Goal: Task Accomplishment & Management: Use online tool/utility

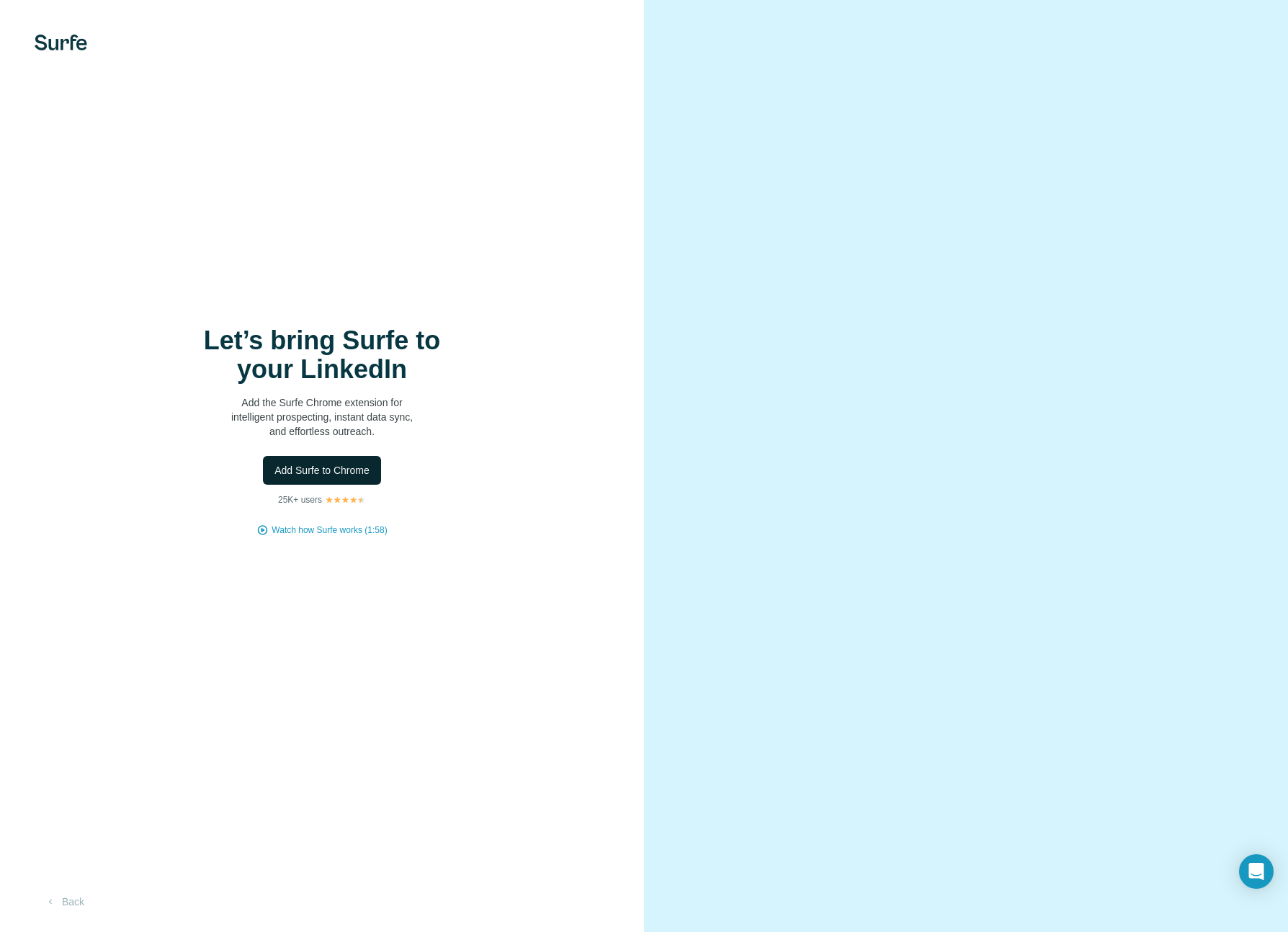
click at [368, 469] on span "Add Surfe to Chrome" at bounding box center [321, 470] width 95 height 15
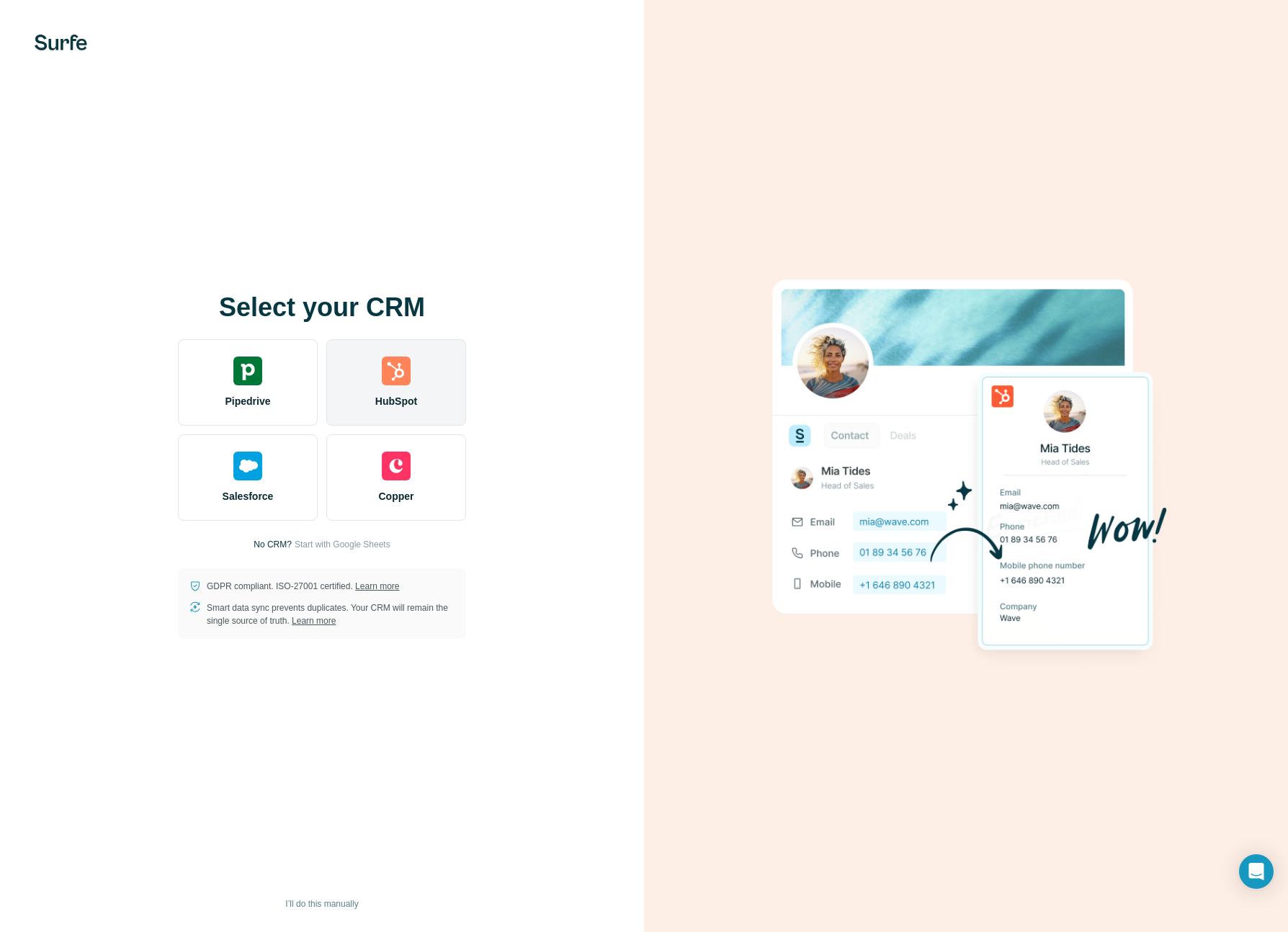
click at [414, 385] on div "HubSpot" at bounding box center [395, 382] width 140 height 86
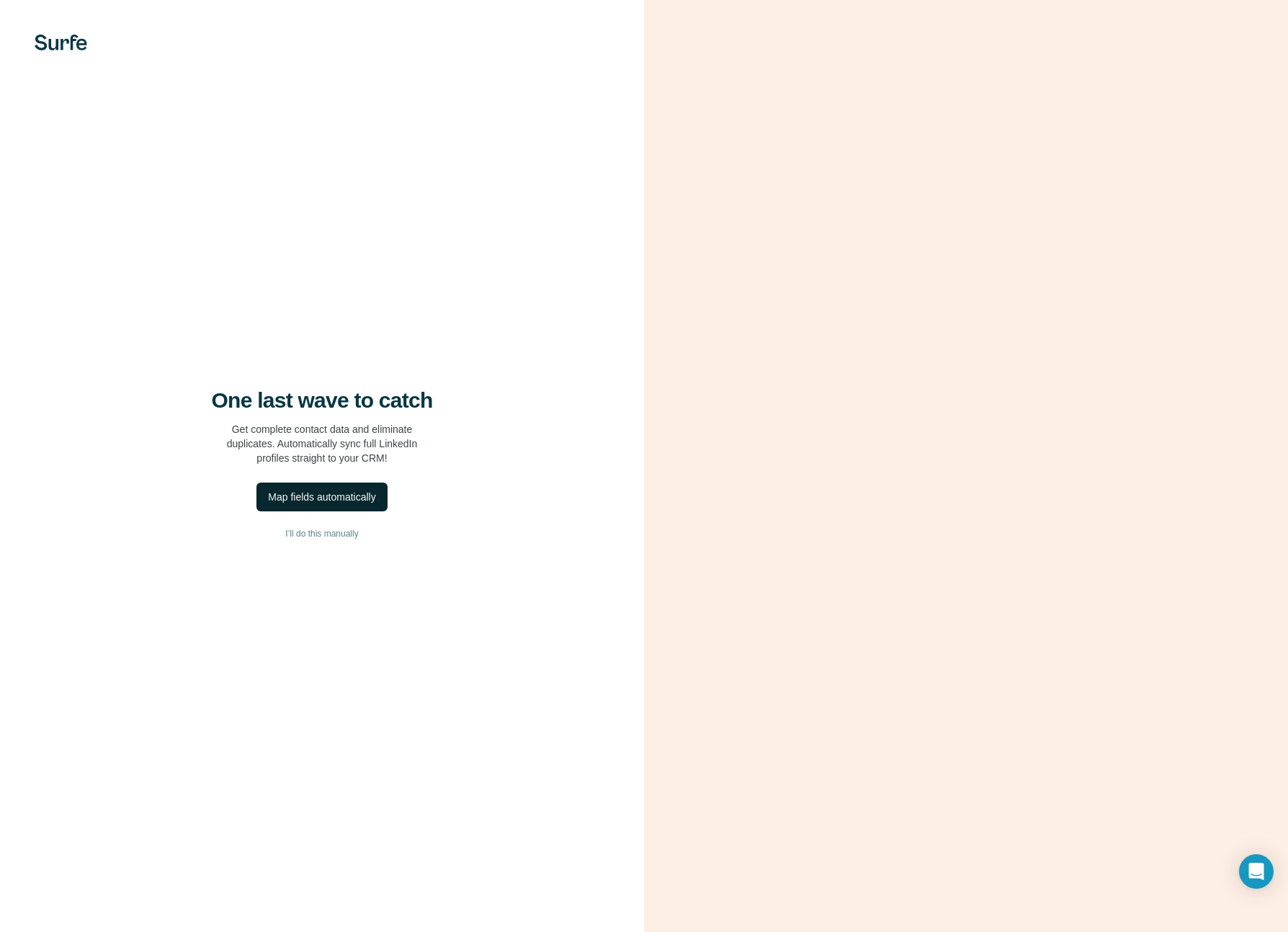
click at [375, 499] on div "Map fields automatically" at bounding box center [321, 496] width 107 height 15
